Goal: Information Seeking & Learning: Understand process/instructions

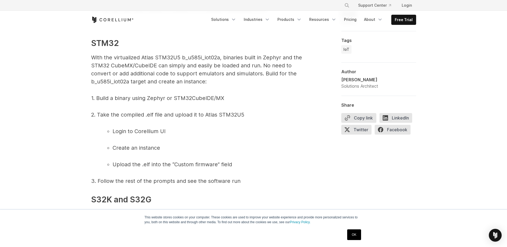
scroll to position [2111, 0]
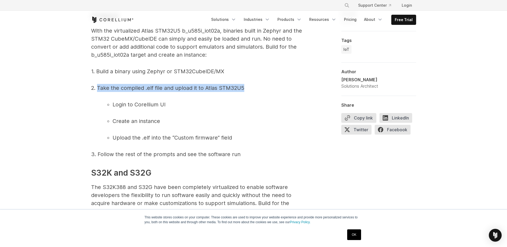
drag, startPoint x: 98, startPoint y: 95, endPoint x: 244, endPoint y: 96, distance: 146.2
click at [244, 92] on p "2. Take the compiled .elf file and upload it to Atlas STM32U5" at bounding box center [198, 88] width 214 height 8
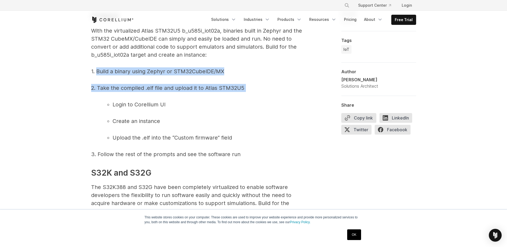
drag, startPoint x: 97, startPoint y: 78, endPoint x: 245, endPoint y: 99, distance: 149.8
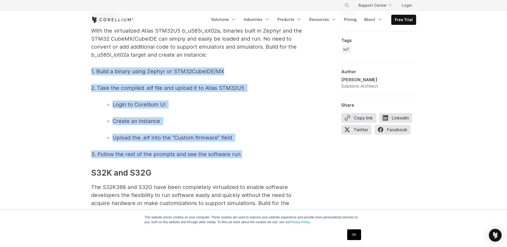
drag, startPoint x: 91, startPoint y: 79, endPoint x: 246, endPoint y: 163, distance: 176.6
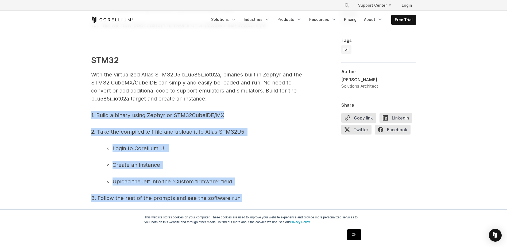
scroll to position [2058, 0]
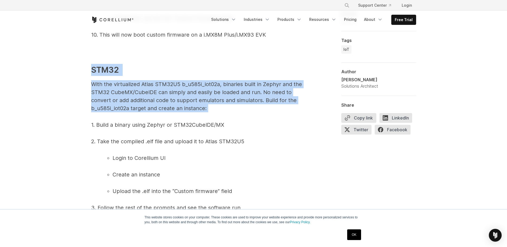
drag, startPoint x: 92, startPoint y: 79, endPoint x: 208, endPoint y: 119, distance: 122.7
drag, startPoint x: 208, startPoint y: 119, endPoint x: 206, endPoint y: 115, distance: 4.3
click at [206, 111] on span "With the virtualized Atlas STM32U5 b_u585i_iot02a, binaries built in Zephyr and…" at bounding box center [196, 96] width 211 height 30
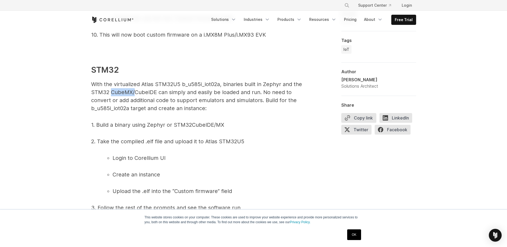
drag, startPoint x: 111, startPoint y: 99, endPoint x: 133, endPoint y: 100, distance: 22.2
click at [133, 100] on span "With the virtualized Atlas STM32U5 b_u585i_iot02a, binaries built in Zephyr and…" at bounding box center [196, 96] width 211 height 30
drag, startPoint x: 133, startPoint y: 100, endPoint x: 132, endPoint y: 102, distance: 2.9
click at [132, 102] on p "With the virtualized Atlas STM32U5 b_u585i_iot02a, binaries built in Zephyr and…" at bounding box center [198, 96] width 214 height 32
drag, startPoint x: 132, startPoint y: 102, endPoint x: 126, endPoint y: 101, distance: 5.8
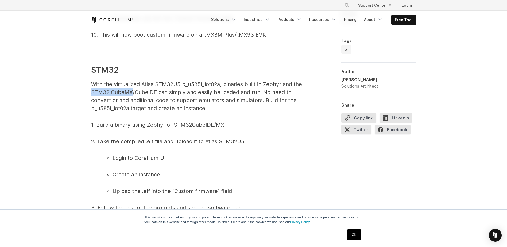
copy span "STM32 CubeMX"
